Goal: Task Accomplishment & Management: Use online tool/utility

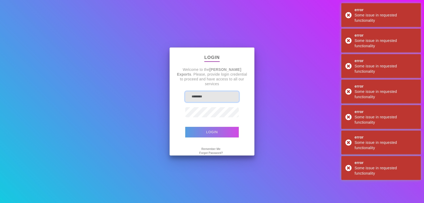
type input "*******"
click at [202, 136] on button "Login" at bounding box center [211, 132] width 53 height 11
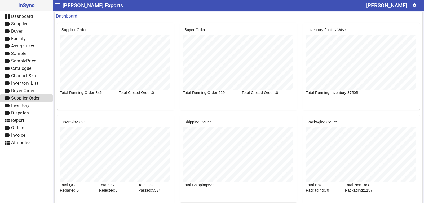
click at [20, 98] on span "Supplier Order" at bounding box center [25, 97] width 28 height 5
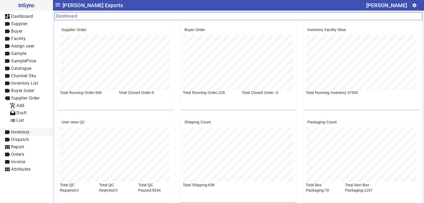
click at [24, 132] on span "Inventory" at bounding box center [20, 131] width 19 height 5
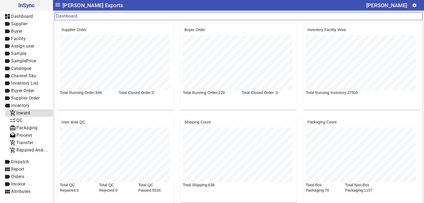
click at [27, 115] on span "add_shopping_cart Inward" at bounding box center [29, 113] width 39 height 7
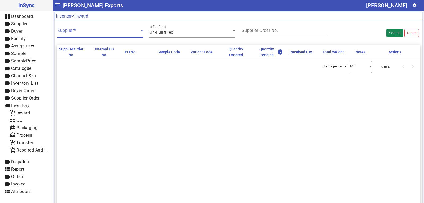
click at [112, 33] on span at bounding box center [98, 32] width 83 height 6
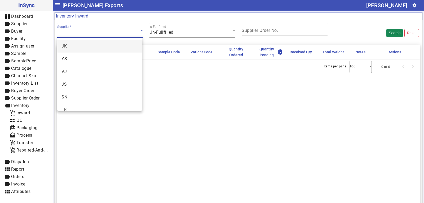
scroll to position [18, 0]
click at [111, 33] on div at bounding box center [212, 101] width 424 height 203
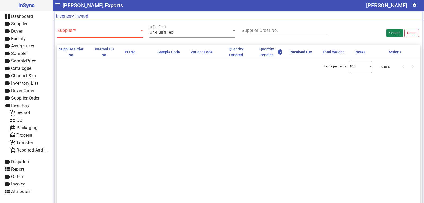
click at [111, 33] on span at bounding box center [98, 32] width 83 height 6
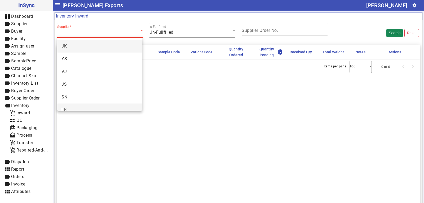
scroll to position [20, 0]
click at [70, 101] on mat-option "SU" at bounding box center [99, 102] width 85 height 13
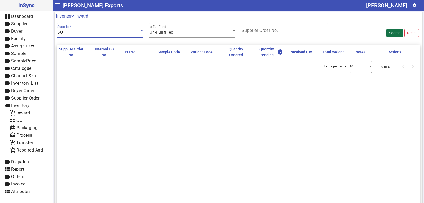
click at [386, 32] on button "Search" at bounding box center [394, 33] width 16 height 8
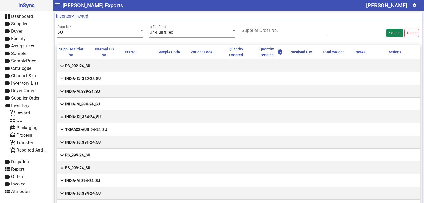
scroll to position [450, 0]
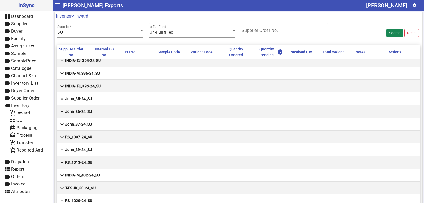
click at [260, 31] on mat-label "Supplier Order No." at bounding box center [259, 30] width 36 height 5
click at [260, 31] on input "Supplier Order No." at bounding box center [284, 31] width 86 height 5
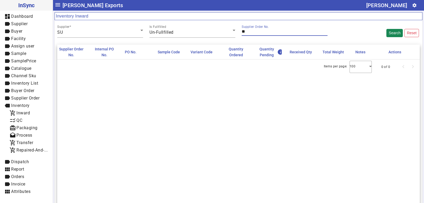
scroll to position [0, 0]
type input "*"
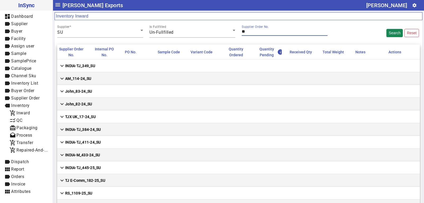
type input "*"
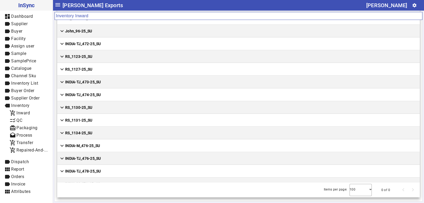
scroll to position [1793, 0]
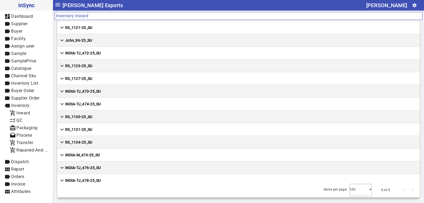
click at [108, 78] on mat-cell "expand_more RS_1127-25_SU" at bounding box center [238, 78] width 362 height 13
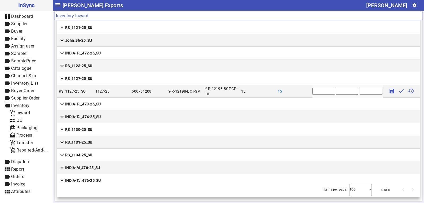
drag, startPoint x: 306, startPoint y: 92, endPoint x: 302, endPoint y: 92, distance: 4.5
click at [302, 92] on mat-row "RS_1127-25_SU 1127-25 500761208 Y-R-12198-BCT-GP Y-R-12198-BCT-GP-10 15 15 * sa…" at bounding box center [238, 91] width 362 height 13
type input "**"
type input "***"
click at [388, 91] on mat-icon "save" at bounding box center [391, 91] width 6 height 6
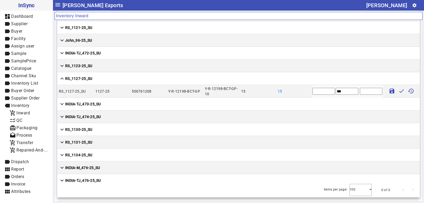
type input "*"
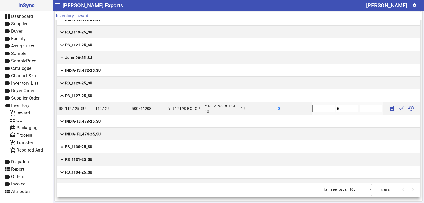
scroll to position [1766, 0]
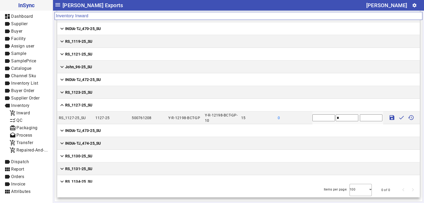
click at [108, 94] on mat-cell "expand_more RS_1123-25_SU" at bounding box center [238, 92] width 362 height 13
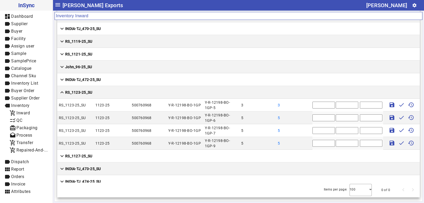
click at [101, 158] on mat-cell "expand_more RS_1127-25_SU" at bounding box center [238, 155] width 362 height 13
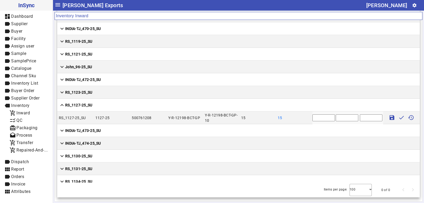
click at [105, 93] on mat-cell "expand_more RS_1123-25_SU" at bounding box center [238, 92] width 362 height 13
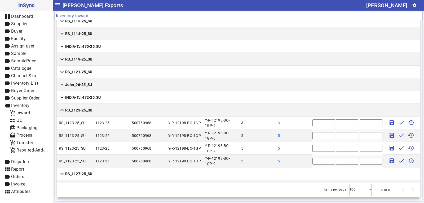
scroll to position [1740, 0]
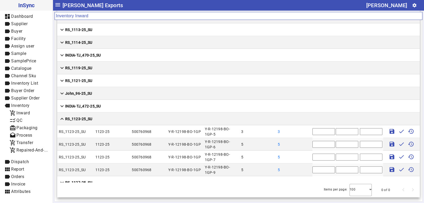
click at [106, 78] on mat-cell "expand_more RS_1121-25_SU" at bounding box center [238, 80] width 362 height 13
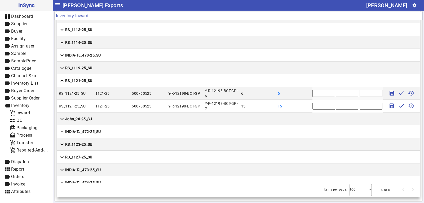
drag, startPoint x: 315, startPoint y: 92, endPoint x: 306, endPoint y: 95, distance: 9.5
click at [312, 95] on input "*" at bounding box center [323, 93] width 23 height 7
type input "*"
click at [335, 95] on input "text" at bounding box center [346, 93] width 23 height 7
type input "*****"
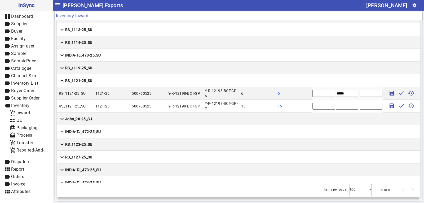
click at [313, 104] on input "*" at bounding box center [323, 105] width 23 height 7
drag, startPoint x: 310, startPoint y: 106, endPoint x: 301, endPoint y: 106, distance: 8.7
click at [301, 106] on mat-row "RS_1121-25_SU 1121-25 500760525 Y-R-12198-BCT-GP Y-R-12198-BCT-GP-7 15 15 * sav…" at bounding box center [238, 106] width 362 height 13
type input "**"
click at [335, 106] on input "text" at bounding box center [346, 105] width 23 height 7
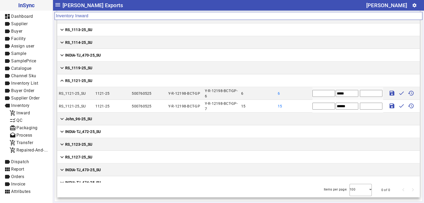
type input "******"
click at [388, 94] on mat-icon "save" at bounding box center [391, 93] width 6 height 6
type input "*"
click at [388, 104] on mat-icon "save" at bounding box center [391, 105] width 6 height 6
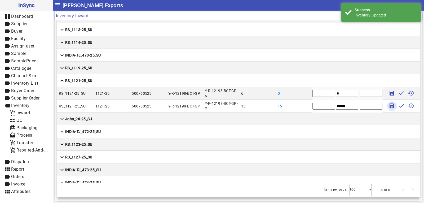
type input "*"
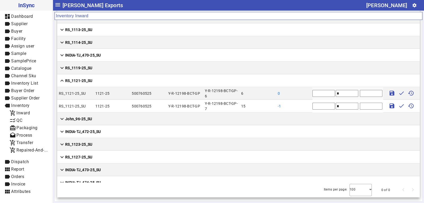
click at [101, 69] on mat-cell "expand_more RS_1119-25_SU" at bounding box center [238, 67] width 362 height 13
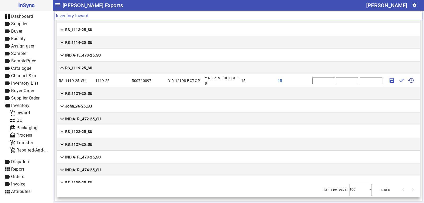
click at [106, 46] on mat-cell "expand_more RS_1114-25_SU" at bounding box center [238, 42] width 362 height 13
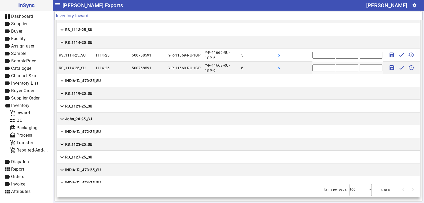
drag, startPoint x: 311, startPoint y: 57, endPoint x: 302, endPoint y: 55, distance: 8.7
click at [302, 55] on mat-row "RS_1114-25_SU 1114-25 500758591 Y-R-11669-RU-1GP Y-R-11669-RU-1GP-6 5 5 * save …" at bounding box center [238, 55] width 362 height 13
type input "*"
drag, startPoint x: 308, startPoint y: 68, endPoint x: 305, endPoint y: 68, distance: 2.9
click at [312, 68] on input "*" at bounding box center [323, 67] width 23 height 7
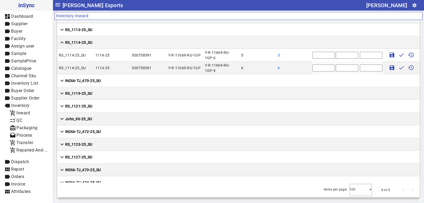
type input "*"
click at [335, 55] on input "text" at bounding box center [346, 55] width 23 height 7
click at [335, 56] on input "text" at bounding box center [346, 55] width 23 height 7
type input "*****"
click at [335, 68] on input "text" at bounding box center [346, 67] width 23 height 7
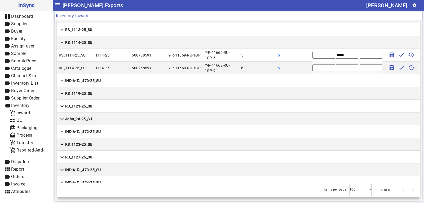
click at [335, 67] on input "text" at bounding box center [346, 67] width 23 height 7
type input "*****"
click at [388, 56] on mat-icon "save" at bounding box center [391, 55] width 6 height 6
type input "*"
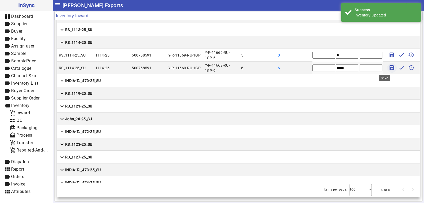
click at [388, 67] on mat-icon "save" at bounding box center [391, 67] width 6 height 6
type input "*"
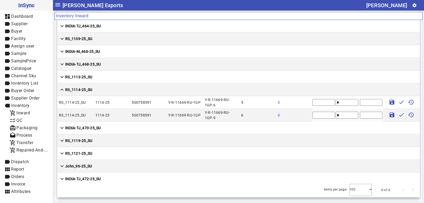
scroll to position [1687, 0]
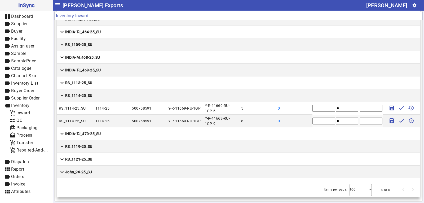
click at [109, 83] on mat-cell "expand_more RS_1113-25_SU" at bounding box center [238, 82] width 362 height 13
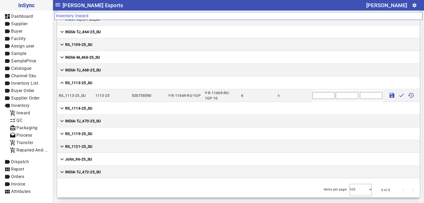
drag, startPoint x: 310, startPoint y: 96, endPoint x: 301, endPoint y: 96, distance: 9.5
click at [301, 96] on mat-row "RS_1113-25_SU 1113-25 500758590 Y-R-11669-RU-1GP Y-R-11669-RU-1GP-10 6 6 * save…" at bounding box center [238, 95] width 362 height 13
type input "*"
type input "**"
click at [388, 94] on mat-icon "save" at bounding box center [391, 95] width 6 height 6
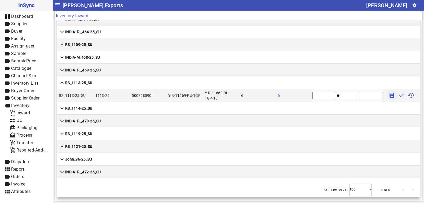
type input "*"
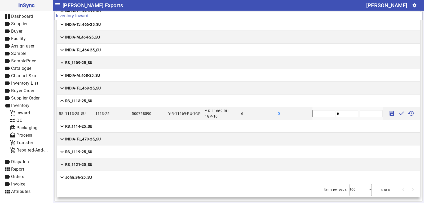
scroll to position [1660, 0]
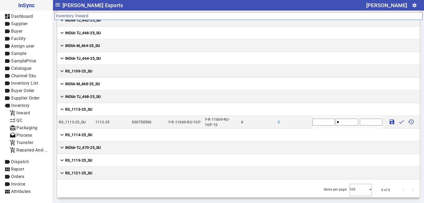
click at [106, 71] on mat-cell "expand_more RS_1109-25_SU" at bounding box center [238, 71] width 362 height 13
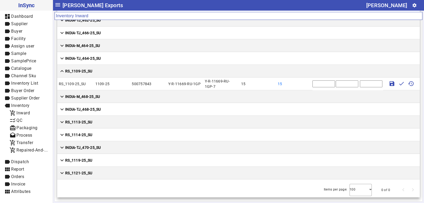
drag, startPoint x: 314, startPoint y: 83, endPoint x: 304, endPoint y: 83, distance: 9.3
click at [304, 83] on mat-row "RS_1109-25_SU 1109-25 500757843 Y-R-11669-RU-1GP Y-R-11669-RU-1GP-7 15 15 * sav…" at bounding box center [238, 83] width 362 height 13
type input "**"
type input "***"
click at [388, 83] on mat-icon "save" at bounding box center [391, 83] width 6 height 6
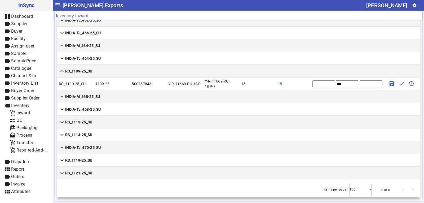
type input "*"
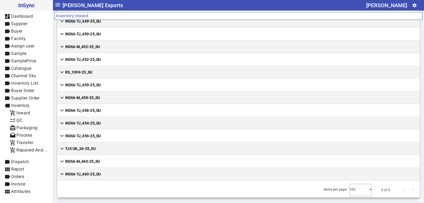
scroll to position [1396, 0]
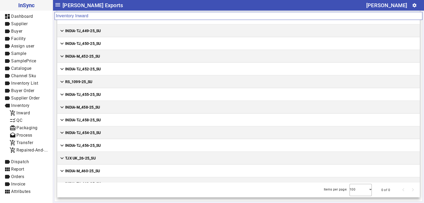
click at [93, 83] on mat-cell "expand_more RS_1099-25_SU" at bounding box center [238, 81] width 362 height 13
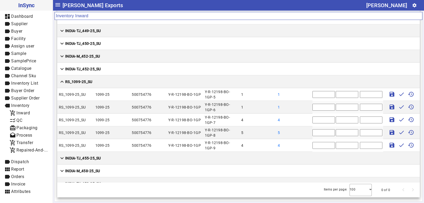
drag, startPoint x: 311, startPoint y: 92, endPoint x: 302, endPoint y: 95, distance: 9.8
click at [302, 95] on mat-row "RS_1099-25_SU 1099-25 500754776 Y-R-12198-BO-1GP Y-R-12198-BO-1GP-5 1 1 * save …" at bounding box center [238, 94] width 362 height 13
type input "*"
drag, startPoint x: 312, startPoint y: 107, endPoint x: 302, endPoint y: 109, distance: 10.3
click at [302, 109] on mat-row "RS_1099-25_SU 1099-25 500754776 Y-R-12198-BO-1GP Y-R-12198-BO-1GP-6 1 1 * save …" at bounding box center [238, 107] width 362 height 13
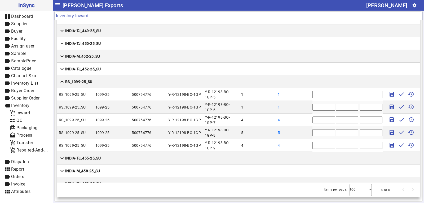
type input "*"
drag, startPoint x: 312, startPoint y: 118, endPoint x: 300, endPoint y: 120, distance: 12.1
click at [300, 120] on mat-row "RS_1099-25_SU 1099-25 500754776 Y-R-12198-BO-1GP Y-R-12198-BO-1GP-7 4 4 * save …" at bounding box center [238, 119] width 362 height 13
type input "*"
drag, startPoint x: 312, startPoint y: 132, endPoint x: 304, endPoint y: 133, distance: 8.5
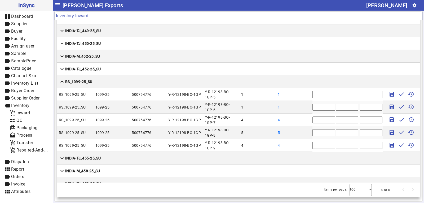
click at [304, 133] on mat-row "RS_1099-25_SU 1099-25 500754776 Y-R-12198-BO-1GP Y-R-12198-BO-1GP-8 5 5 * save …" at bounding box center [238, 132] width 362 height 13
type input "*"
drag, startPoint x: 311, startPoint y: 145, endPoint x: 301, endPoint y: 146, distance: 10.4
click at [301, 146] on mat-row "RS_1099-25_SU 1099-25 500754776 Y-R-12198-BO-1GP Y-R-12198-BO-1GP-9 4 4 * save …" at bounding box center [238, 145] width 362 height 13
drag, startPoint x: 308, startPoint y: 146, endPoint x: 299, endPoint y: 146, distance: 9.0
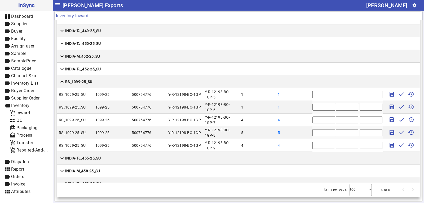
click at [299, 146] on mat-row "RS_1099-25_SU 1099-25 500754776 Y-R-12198-BO-1GP Y-R-12198-BO-1GP-9 4 4 * save …" at bounding box center [238, 145] width 362 height 13
type input "*"
drag, startPoint x: 311, startPoint y: 93, endPoint x: 304, endPoint y: 93, distance: 6.9
click at [304, 93] on mat-row "RS_1099-25_SU 1099-25 500754776 Y-R-12198-BO-1GP Y-R-12198-BO-1GP-5 1 1 * save …" at bounding box center [238, 94] width 362 height 13
type input "*"
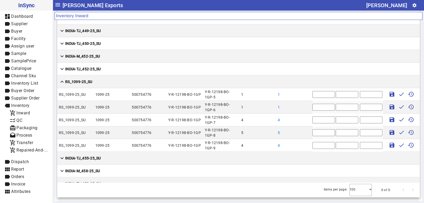
drag, startPoint x: 310, startPoint y: 106, endPoint x: 304, endPoint y: 106, distance: 5.8
click at [304, 106] on mat-row "RS_1099-25_SU 1099-25 500754776 Y-R-12198-BO-1GP Y-R-12198-BO-1GP-6 1 1 * save …" at bounding box center [238, 107] width 362 height 13
type input "*"
click at [335, 95] on input "text" at bounding box center [346, 94] width 23 height 7
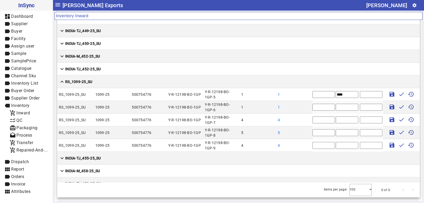
type input "****"
click at [335, 106] on input "text" at bounding box center [346, 107] width 23 height 7
type input "****"
click at [335, 120] on input "text" at bounding box center [346, 119] width 23 height 7
drag, startPoint x: 334, startPoint y: 120, endPoint x: 327, endPoint y: 120, distance: 7.4
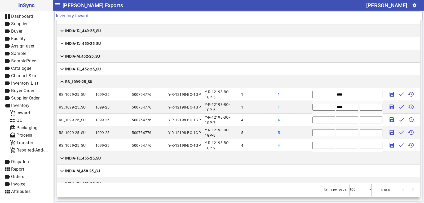
click at [327, 120] on mat-row "RS_1099-25_SU 1099-25 500754776 Y-R-12198-BO-1GP Y-R-12198-BO-1GP-7 4 4 * save …" at bounding box center [238, 119] width 362 height 13
type input "****"
click at [335, 133] on input "text" at bounding box center [346, 132] width 23 height 7
click at [335, 134] on input "text" at bounding box center [346, 132] width 23 height 7
type input "****"
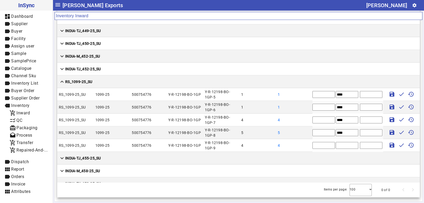
click at [335, 145] on input "text" at bounding box center [346, 145] width 23 height 7
type input "****"
click at [388, 95] on mat-icon "save" at bounding box center [391, 94] width 6 height 6
type input "*"
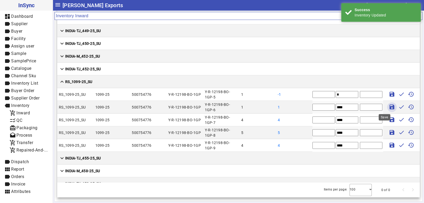
click at [388, 107] on mat-icon "save" at bounding box center [391, 107] width 6 height 6
type input "*"
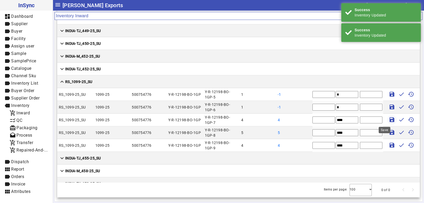
click at [388, 118] on mat-icon "save" at bounding box center [391, 119] width 6 height 6
type input "*"
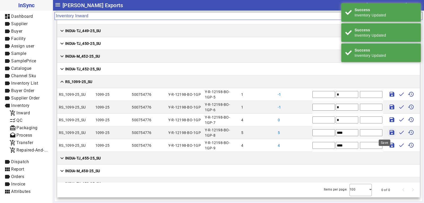
click at [388, 131] on mat-icon "save" at bounding box center [391, 132] width 6 height 6
type input "*"
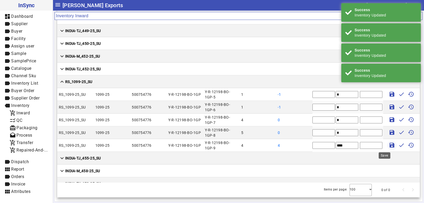
click at [388, 144] on mat-icon "save" at bounding box center [391, 145] width 6 height 6
type input "*"
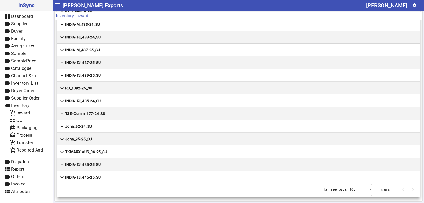
scroll to position [1210, 0]
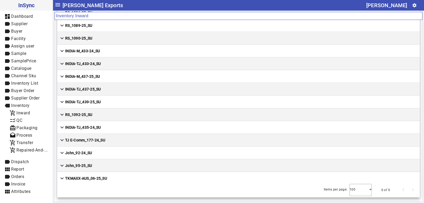
click at [124, 117] on mat-cell "expand_more RS_1092-25_SU" at bounding box center [238, 114] width 362 height 13
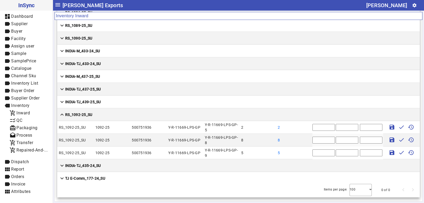
drag, startPoint x: 313, startPoint y: 128, endPoint x: 294, endPoint y: 129, distance: 19.4
click at [294, 129] on mat-row "RS_1092-25_SU 1092-25 500751936 Y-R-11669-LPS-GP Y-R-11669-LPS-GP-5 2 2 * save …" at bounding box center [238, 127] width 362 height 13
type input "*"
drag, startPoint x: 312, startPoint y: 140, endPoint x: 301, endPoint y: 141, distance: 11.1
click at [301, 141] on mat-row "RS_1092-25_SU 1092-25 500751936 Y-R-11669-LPS-GP Y-R-11669-LPS-GP-8 8 8 * save …" at bounding box center [238, 139] width 362 height 13
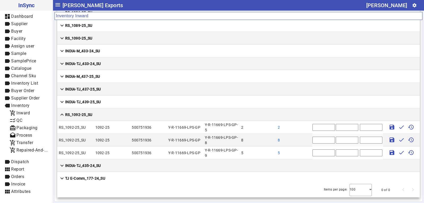
type input "*"
drag, startPoint x: 305, startPoint y: 152, endPoint x: 302, endPoint y: 152, distance: 3.4
click at [302, 152] on mat-row "RS_1092-25_SU 1092-25 500751936 Y-R-11669-LPS-GP Y-R-11669-LPS-GP-9 5 5 * save …" at bounding box center [238, 152] width 362 height 13
type input "*"
click at [335, 128] on input "text" at bounding box center [346, 127] width 23 height 7
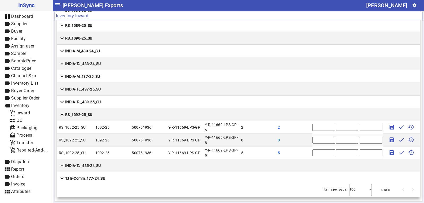
click at [335, 126] on input "text" at bounding box center [346, 127] width 23 height 7
type input "*****"
click at [336, 140] on input "text" at bounding box center [346, 139] width 23 height 7
type input "*"
type input "*****"
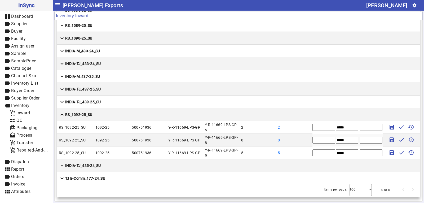
type input "*****"
click at [388, 127] on mat-icon "save" at bounding box center [391, 127] width 6 height 6
click at [388, 138] on mat-icon "save" at bounding box center [391, 139] width 6 height 6
type input "*"
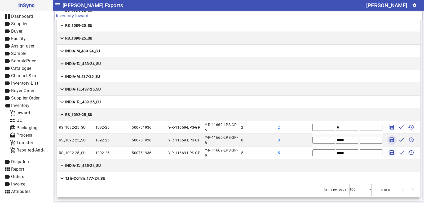
type input "*"
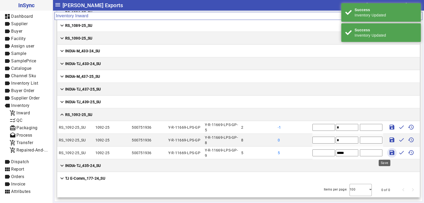
click at [388, 152] on mat-icon "save" at bounding box center [391, 152] width 6 height 6
type input "*"
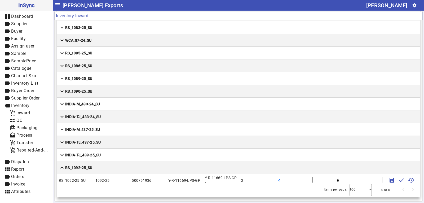
scroll to position [1131, 0]
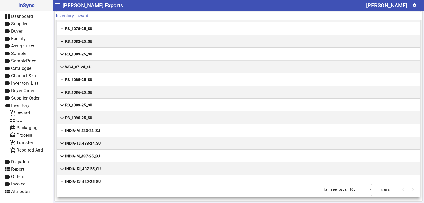
click at [84, 119] on strong "RS_1090-25_SU" at bounding box center [78, 117] width 27 height 5
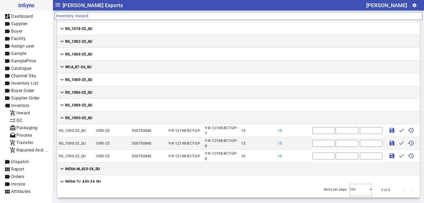
drag, startPoint x: 315, startPoint y: 131, endPoint x: 301, endPoint y: 130, distance: 14.6
click at [301, 130] on mat-row "RS_1090-25_SU 1090-25 500750840 Y-R-12198-BCT-GP Y-R-12198-BCT-GP-7 15 15 * sav…" at bounding box center [238, 130] width 362 height 13
type input "**"
drag, startPoint x: 310, startPoint y: 142, endPoint x: 305, endPoint y: 142, distance: 5.1
click at [305, 142] on mat-row "RS_1090-25_SU 1090-25 500750840 Y-R-12198-BCT-GP Y-R-12198-BCT-GP-8 15 15 * sav…" at bounding box center [238, 143] width 362 height 13
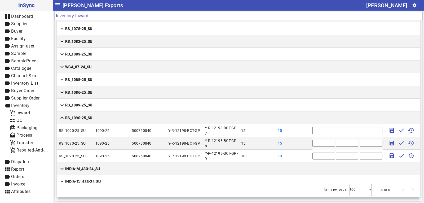
type input "**"
drag, startPoint x: 304, startPoint y: 155, endPoint x: 301, endPoint y: 155, distance: 3.2
click at [301, 155] on mat-row "RS_1090-25_SU 1090-25 500750840 Y-R-12198-BCT-GP Y-R-12198-BCT-GP-9 10 10 * sav…" at bounding box center [238, 155] width 362 height 13
type input "**"
click at [335, 132] on input "text" at bounding box center [346, 130] width 23 height 7
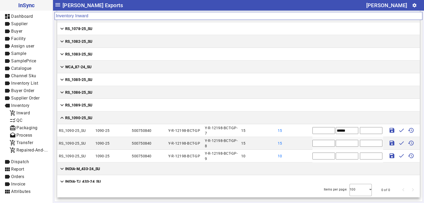
type input "******"
click at [335, 144] on input "text" at bounding box center [346, 143] width 23 height 7
type input "******"
click at [335, 156] on input "text" at bounding box center [346, 155] width 23 height 7
click at [335, 155] on input "text" at bounding box center [346, 155] width 23 height 7
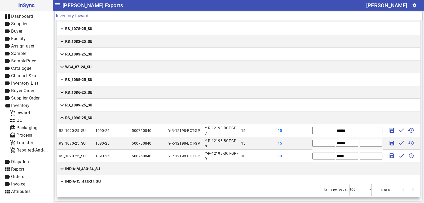
type input "*****"
click at [388, 129] on mat-icon "save" at bounding box center [391, 130] width 6 height 6
click at [388, 142] on mat-icon "save" at bounding box center [391, 143] width 6 height 6
type input "*"
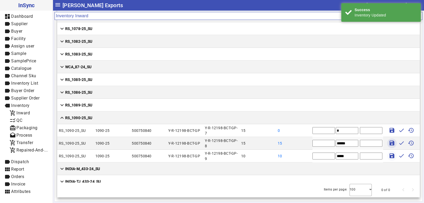
type input "*"
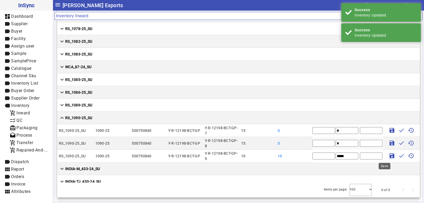
click at [388, 153] on mat-icon "save" at bounding box center [391, 155] width 6 height 6
type input "*"
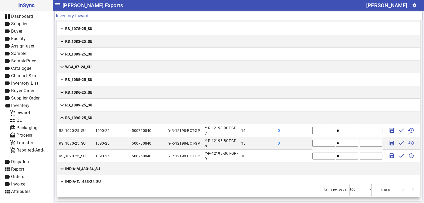
click at [101, 104] on mat-cell "expand_more RS_1089-25_SU" at bounding box center [238, 104] width 362 height 13
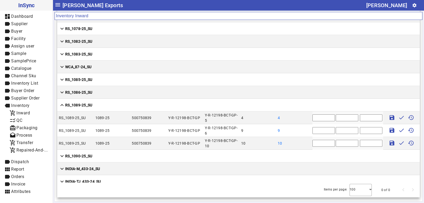
click at [82, 154] on strong "RS_1090-25_SU" at bounding box center [78, 155] width 27 height 5
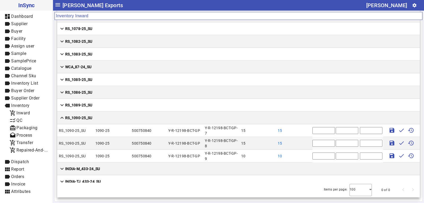
click at [91, 106] on strong "RS_1089-25_SU" at bounding box center [78, 104] width 27 height 5
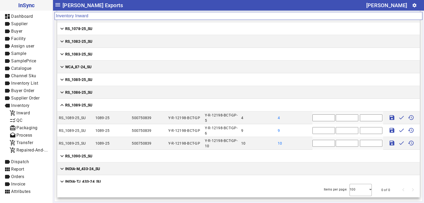
drag, startPoint x: 312, startPoint y: 117, endPoint x: 304, endPoint y: 118, distance: 7.5
click at [304, 118] on mat-row "RS_1089-25_SU 1089-25 500750839 Y-R-12198-BCT-GP Y-R-12198-BCT-GP-5 4 4 * save …" at bounding box center [238, 117] width 362 height 13
type input "*"
click at [302, 131] on mat-row "RS_1089-25_SU 1089-25 500750839 Y-R-12198-BCT-GP Y-R-12198-BCT-GP-6 9 9 * save …" at bounding box center [238, 130] width 362 height 13
type input "**"
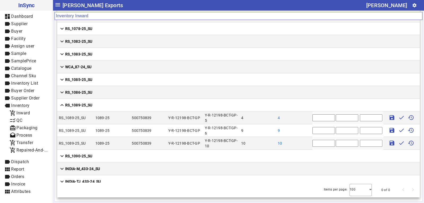
drag, startPoint x: 309, startPoint y: 143, endPoint x: 299, endPoint y: 144, distance: 9.6
click at [299, 144] on mat-row "RS_1089-25_SU 1089-25 500750839 Y-R-12198-BCT-GP Y-R-12198-BCT-GP-10 10 10 * sa…" at bounding box center [238, 143] width 362 height 13
type input "**"
click at [335, 119] on input "text" at bounding box center [346, 117] width 23 height 7
click at [335, 117] on input "text" at bounding box center [346, 117] width 23 height 7
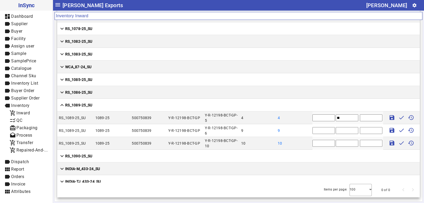
type input "**"
click at [327, 130] on input "**" at bounding box center [323, 130] width 23 height 7
click at [335, 130] on input "text" at bounding box center [346, 130] width 23 height 7
type input "**"
click at [335, 144] on input "text" at bounding box center [346, 143] width 23 height 7
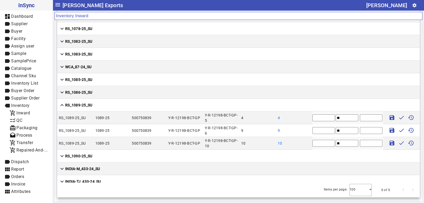
type input "**"
click at [388, 117] on mat-icon "save" at bounding box center [391, 117] width 6 height 6
type input "*"
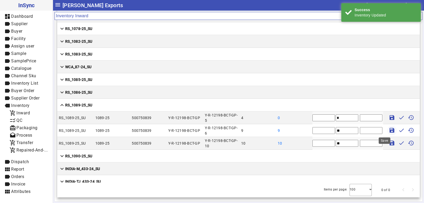
click at [388, 128] on mat-icon "save" at bounding box center [391, 130] width 6 height 6
type input "*"
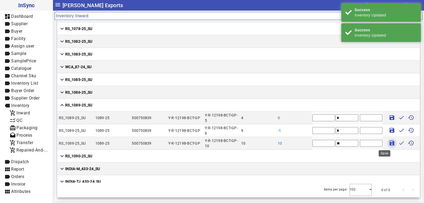
click at [388, 142] on mat-icon "save" at bounding box center [391, 143] width 6 height 6
type input "*"
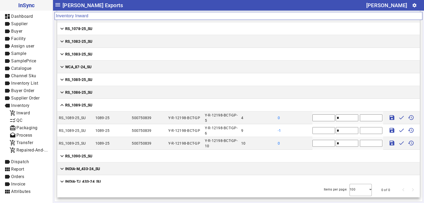
click at [103, 90] on mat-cell "expand_more RS_1086-25_SU" at bounding box center [238, 92] width 362 height 13
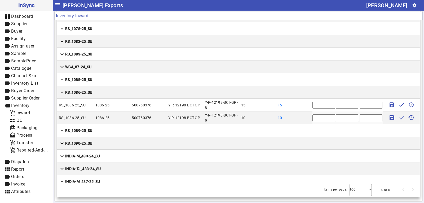
drag, startPoint x: 310, startPoint y: 105, endPoint x: 299, endPoint y: 105, distance: 10.9
click at [299, 105] on mat-row "RS_1086-25_SU 1086-25 500750376 Y-R-12198-BCT-GP Y-R-12198-BCT-GP-8 15 15 * sav…" at bounding box center [238, 104] width 362 height 13
type input "**"
drag, startPoint x: 311, startPoint y: 117, endPoint x: 301, endPoint y: 117, distance: 9.8
click at [301, 117] on mat-row "RS_1086-25_SU 1086-25 500750376 Y-R-12198-BCT-GP Y-R-12198-BCT-GP-9 10 10 * sav…" at bounding box center [238, 117] width 362 height 13
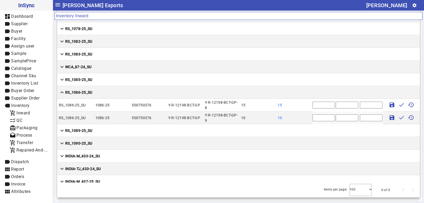
type input "**"
click at [337, 106] on input "text" at bounding box center [346, 104] width 23 height 7
click at [339, 106] on input "text" at bounding box center [346, 104] width 23 height 7
click at [336, 105] on input "text" at bounding box center [346, 104] width 23 height 7
type input "*****"
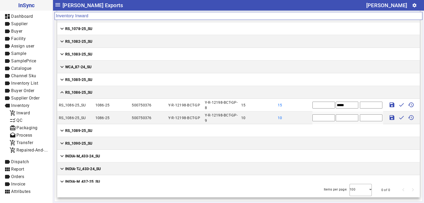
click at [335, 118] on input "text" at bounding box center [346, 117] width 23 height 7
type input "**"
click at [388, 104] on mat-icon "save" at bounding box center [391, 104] width 6 height 6
type input "*"
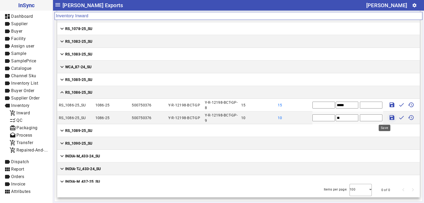
type input "*"
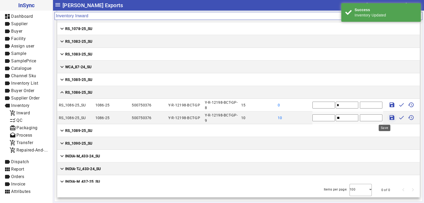
click at [388, 118] on mat-icon "save" at bounding box center [391, 117] width 6 height 6
type input "*"
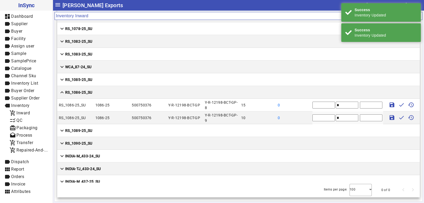
click at [120, 79] on mat-cell "expand_more RS_1085-25_SU" at bounding box center [238, 79] width 362 height 13
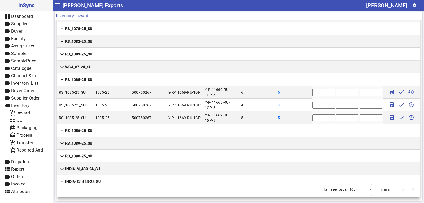
drag, startPoint x: 309, startPoint y: 93, endPoint x: 303, endPoint y: 92, distance: 5.6
click at [303, 92] on mat-row "RS_1085-25_SU 1085-25 500750267 Y-R-11669-RU-1GP Y-R-11669-RU-1GP-6 6 6 * save …" at bounding box center [238, 92] width 362 height 13
type input "*"
drag, startPoint x: 311, startPoint y: 106, endPoint x: 303, endPoint y: 107, distance: 8.6
click at [303, 107] on mat-row "RS_1085-25_SU 1085-25 500750267 Y-R-11669-RU-1GP Y-R-11669-RU-1GP-8 4 4 * save …" at bounding box center [238, 104] width 362 height 13
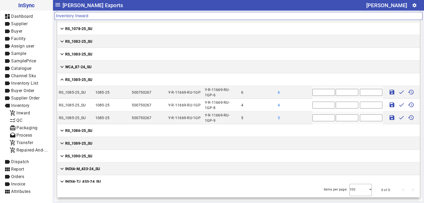
type input "*"
drag, startPoint x: 310, startPoint y: 119, endPoint x: 303, endPoint y: 119, distance: 6.9
click at [303, 119] on mat-row "RS_1085-25_SU 1085-25 500750267 Y-R-11669-RU-1GP Y-R-11669-RU-1GP-9 5 5 * save …" at bounding box center [238, 117] width 362 height 13
type input "*"
click at [335, 93] on input "text" at bounding box center [346, 92] width 23 height 7
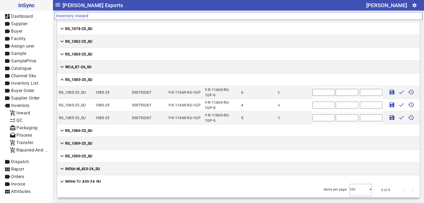
type input "*"
type input "**"
click at [335, 108] on input "text" at bounding box center [346, 104] width 23 height 7
type input "**"
click at [335, 118] on input "text" at bounding box center [346, 117] width 23 height 7
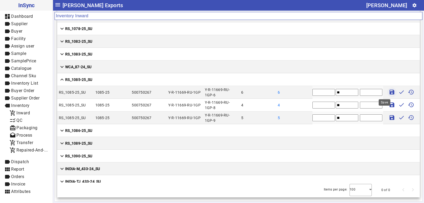
type input "**"
click at [388, 91] on mat-icon "save" at bounding box center [391, 92] width 6 height 6
type input "*"
click at [388, 105] on mat-icon "save" at bounding box center [391, 104] width 6 height 6
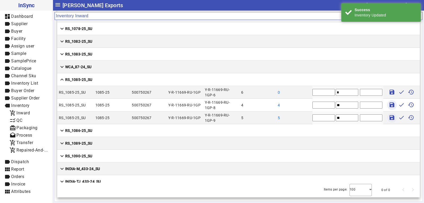
type input "*"
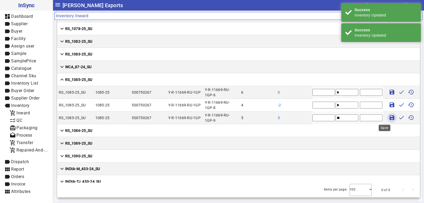
click at [388, 115] on mat-icon "save" at bounding box center [391, 117] width 6 height 6
type input "*"
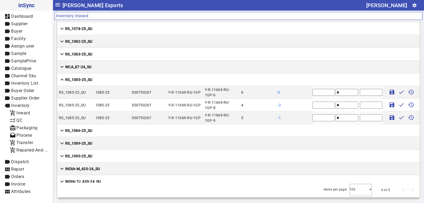
click at [115, 55] on mat-cell "expand_more RS_1083-25_SU" at bounding box center [238, 54] width 362 height 13
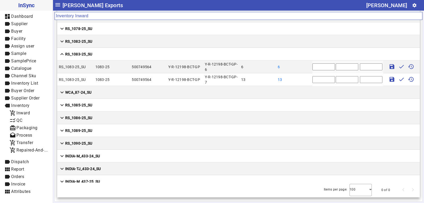
click at [105, 93] on mat-cell "expand_more WCA_87-24_SU" at bounding box center [238, 92] width 362 height 13
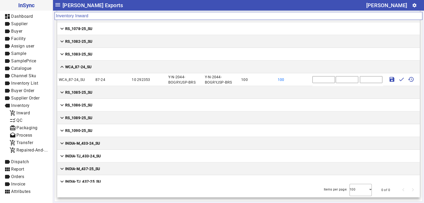
click at [116, 93] on mat-cell "expand_more RS_1085-25_SU" at bounding box center [238, 92] width 362 height 13
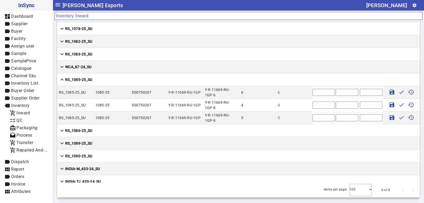
click at [118, 130] on mat-cell "expand_more RS_1086-25_SU" at bounding box center [238, 130] width 362 height 13
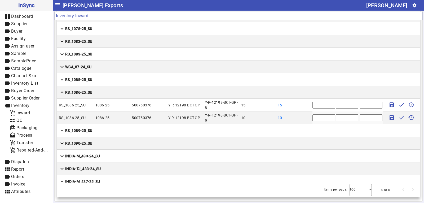
click at [118, 130] on mat-cell "expand_more RS_1089-25_SU" at bounding box center [238, 130] width 362 height 13
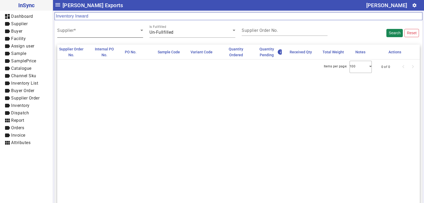
click at [94, 26] on div "Supplier" at bounding box center [100, 30] width 86 height 15
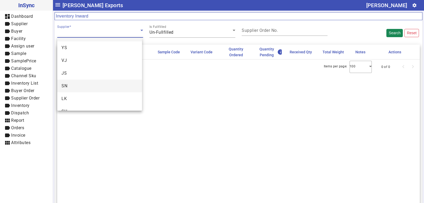
scroll to position [20, 0]
click at [83, 102] on mat-option "SU" at bounding box center [99, 102] width 85 height 13
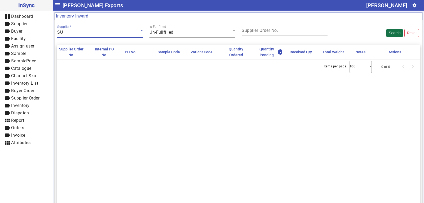
click at [389, 32] on button "Search" at bounding box center [394, 33] width 16 height 8
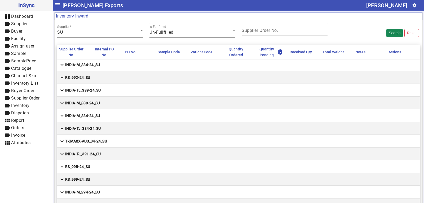
scroll to position [371, 0]
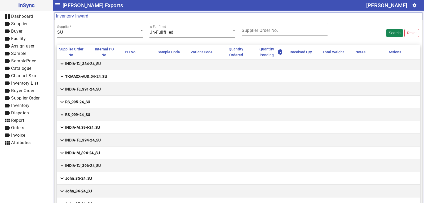
click at [279, 30] on input "Supplier Order No." at bounding box center [284, 31] width 86 height 5
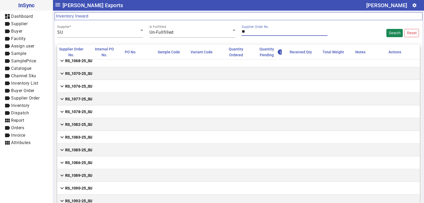
scroll to position [0, 0]
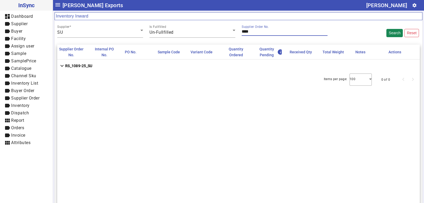
click at [147, 67] on mat-cell "expand_more RS_1089-25_SU" at bounding box center [238, 65] width 362 height 13
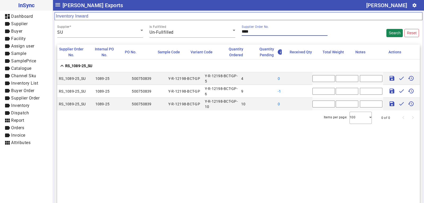
click at [258, 32] on input "****" at bounding box center [284, 31] width 86 height 5
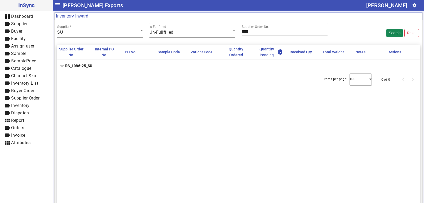
click at [216, 66] on mat-cell "expand_more RS_1086-25_SU" at bounding box center [238, 65] width 362 height 13
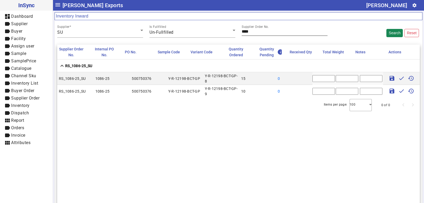
click at [257, 31] on input "****" at bounding box center [284, 31] width 86 height 5
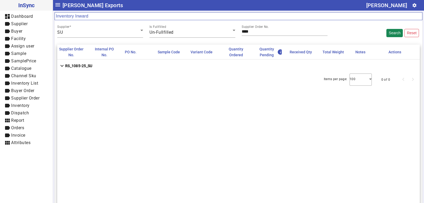
click at [210, 68] on mat-cell "expand_more RS_1085-25_SU" at bounding box center [238, 65] width 362 height 13
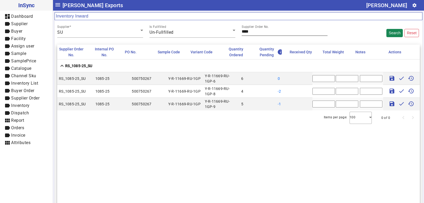
click at [253, 32] on input "****" at bounding box center [284, 31] width 86 height 5
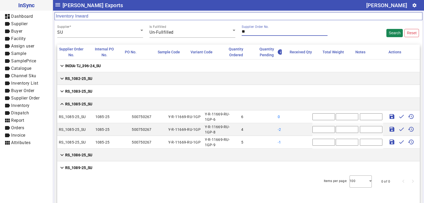
type input "*"
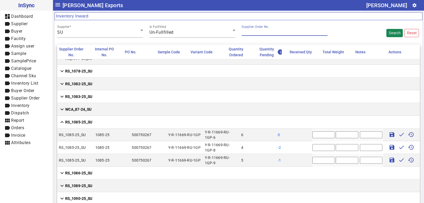
scroll to position [1112, 0]
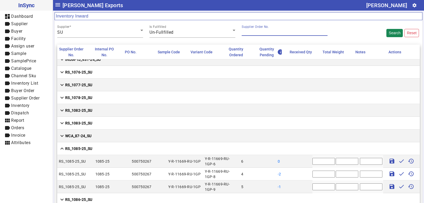
click at [111, 124] on mat-cell "expand_more RS_1083-25_SU" at bounding box center [238, 122] width 362 height 13
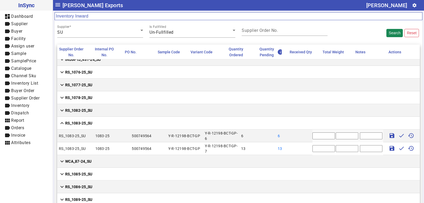
drag, startPoint x: 309, startPoint y: 136, endPoint x: 303, endPoint y: 136, distance: 6.6
click at [303, 136] on mat-row "RS_1083-25_SU 1083-25 500749564 Y-R-12198-BCT-GP Y-R-12198-BCT-GP-6 6 6 * save …" at bounding box center [238, 135] width 362 height 13
type input "*"
drag, startPoint x: 311, startPoint y: 147, endPoint x: 304, endPoint y: 147, distance: 6.9
click at [304, 147] on mat-row "RS_1083-25_SU 1083-25 500749564 Y-R-12198-BCT-GP Y-R-12198-BCT-GP-7 13 13 * sav…" at bounding box center [238, 148] width 362 height 13
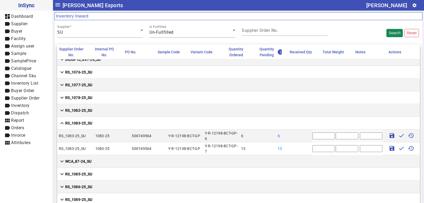
type input "**"
click at [337, 136] on input "text" at bounding box center [346, 135] width 23 height 7
click at [337, 137] on input "text" at bounding box center [346, 135] width 23 height 7
type input "**"
click at [335, 149] on input "text" at bounding box center [346, 148] width 23 height 7
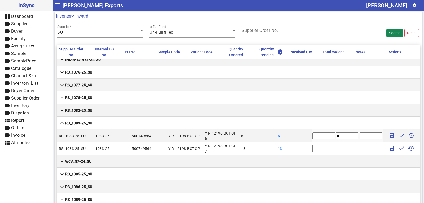
click at [335, 147] on input "text" at bounding box center [346, 148] width 23 height 7
type input "****"
click at [388, 136] on mat-icon "save" at bounding box center [391, 135] width 6 height 6
click at [388, 147] on mat-icon "save" at bounding box center [391, 148] width 6 height 6
type input "*"
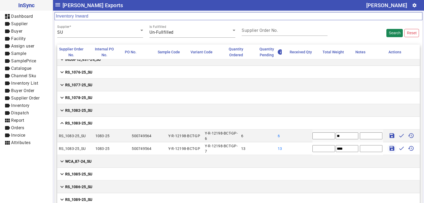
type input "*"
click at [78, 112] on strong "RS_1082-25_SU" at bounding box center [78, 109] width 27 height 5
